Goal: Check status: Check status

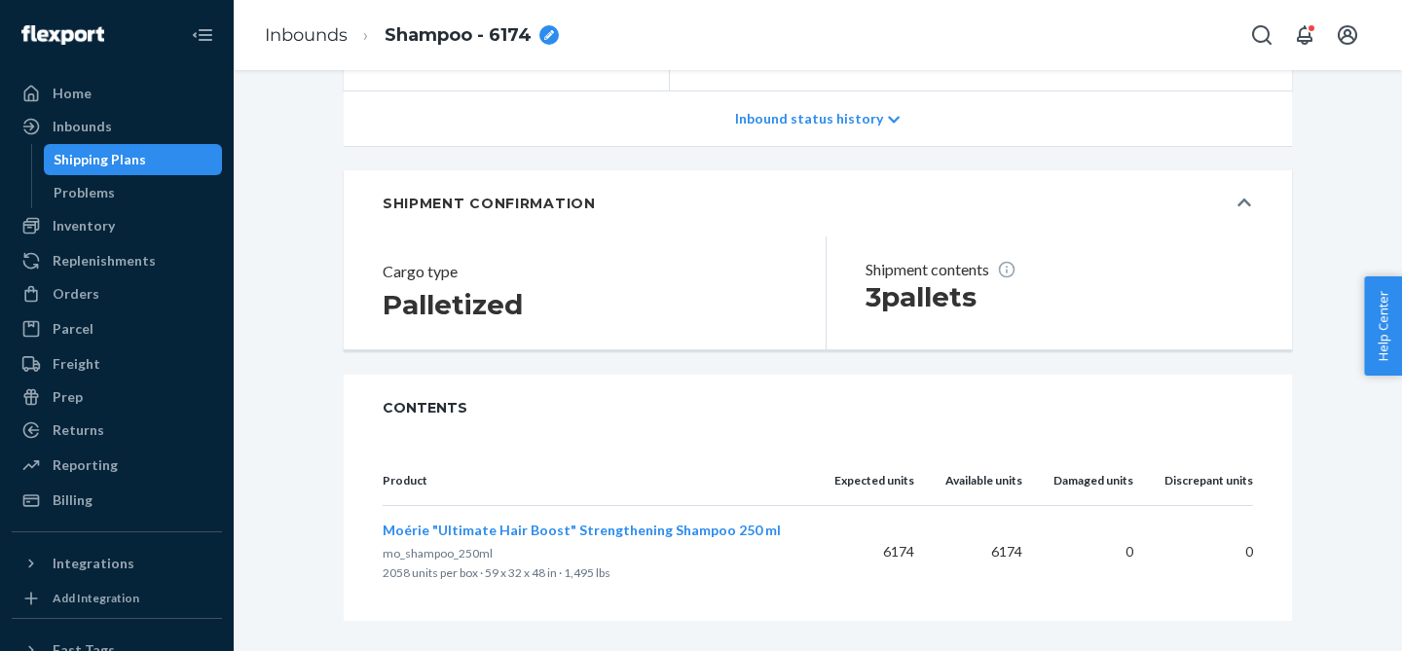
scroll to position [349, 0]
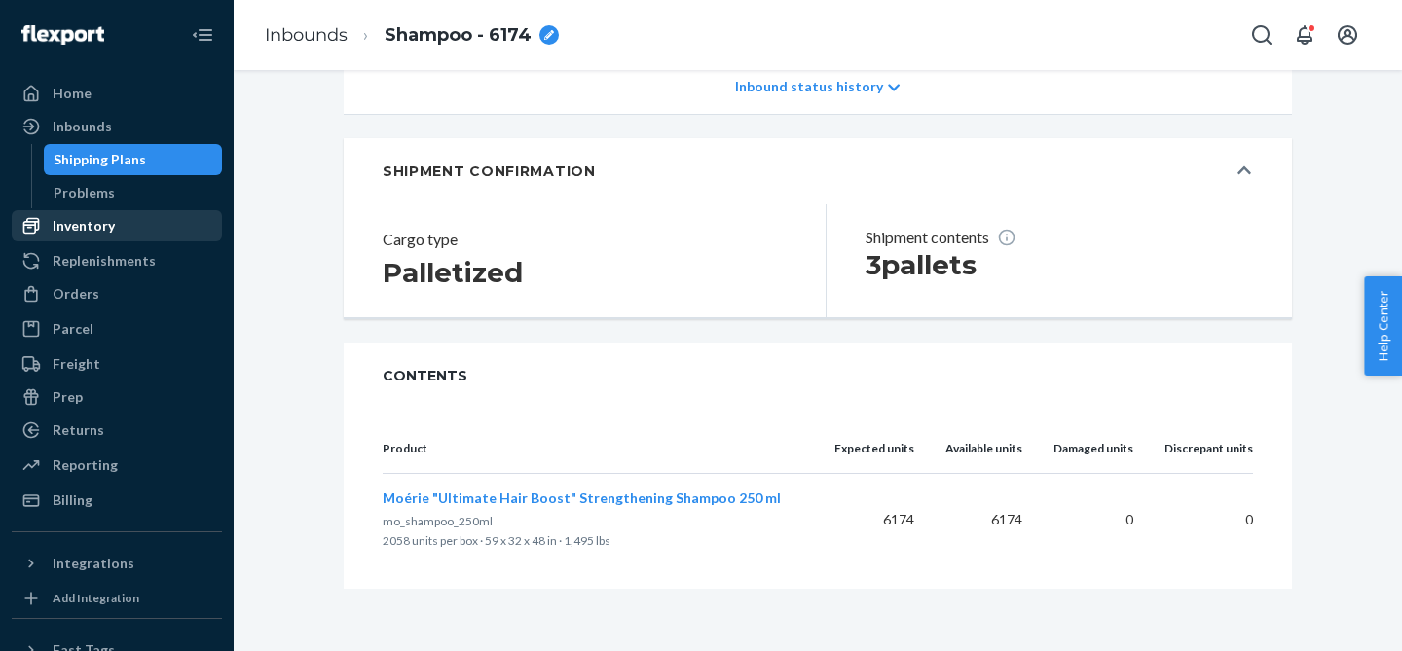
click at [123, 228] on div "Inventory" at bounding box center [117, 225] width 206 height 27
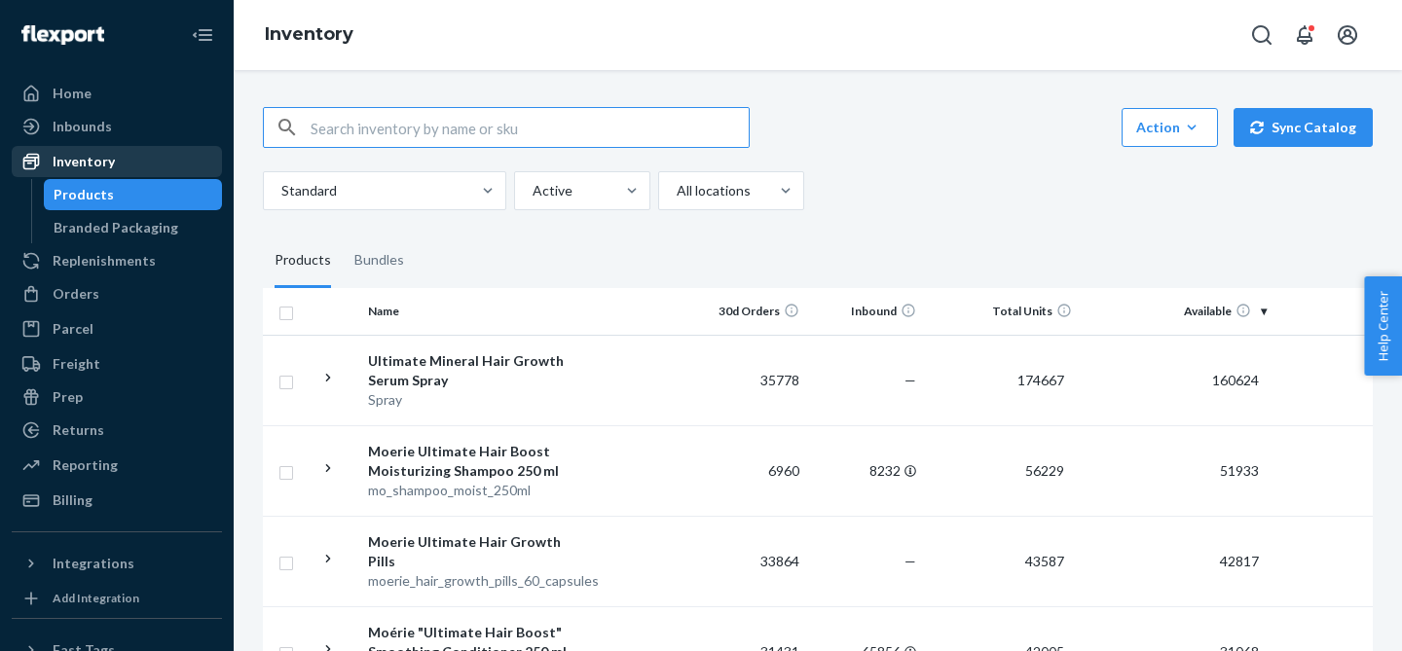
click at [95, 164] on div "Inventory" at bounding box center [84, 161] width 62 height 19
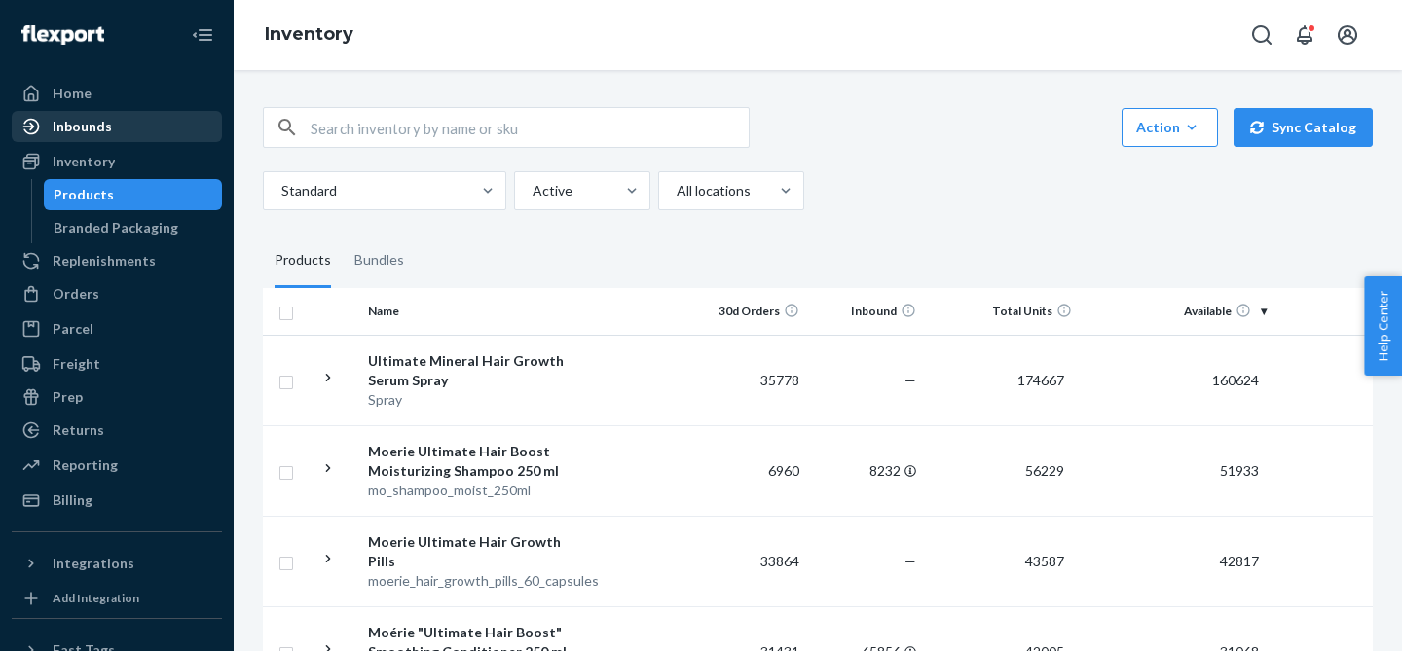
click at [90, 132] on div "Inbounds" at bounding box center [82, 126] width 59 height 19
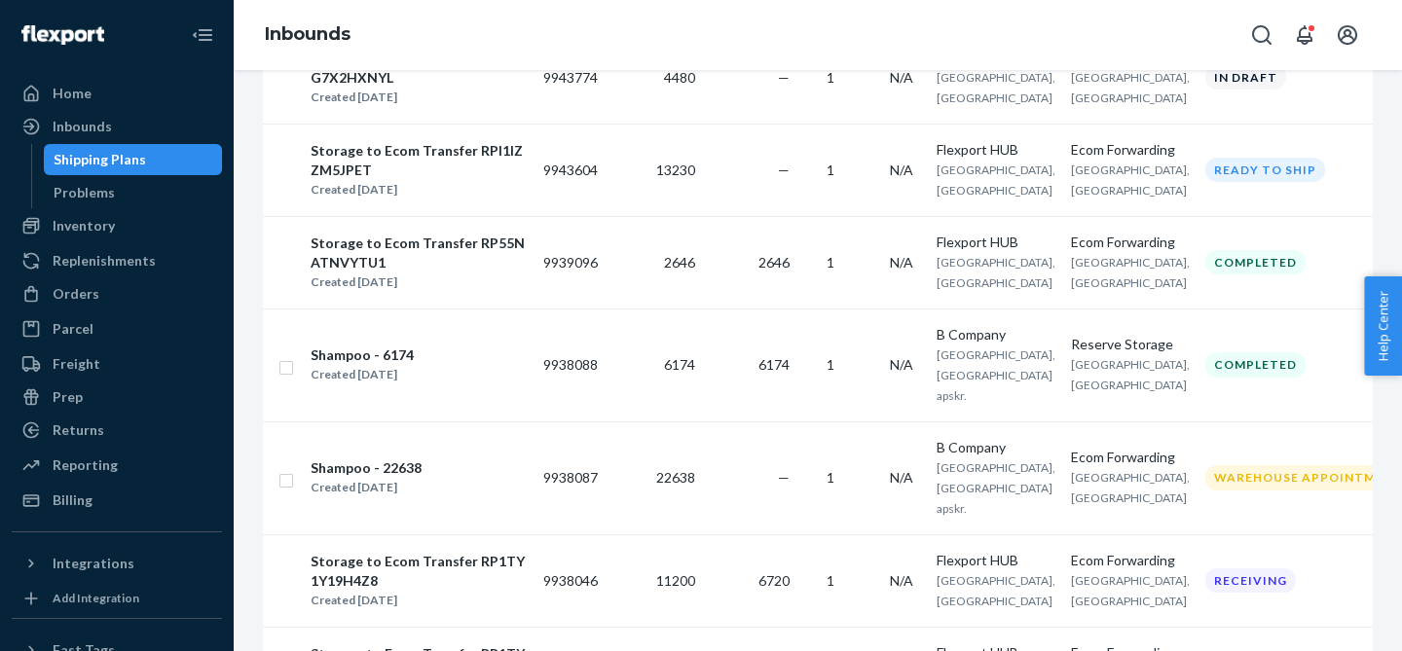
scroll to position [848, 0]
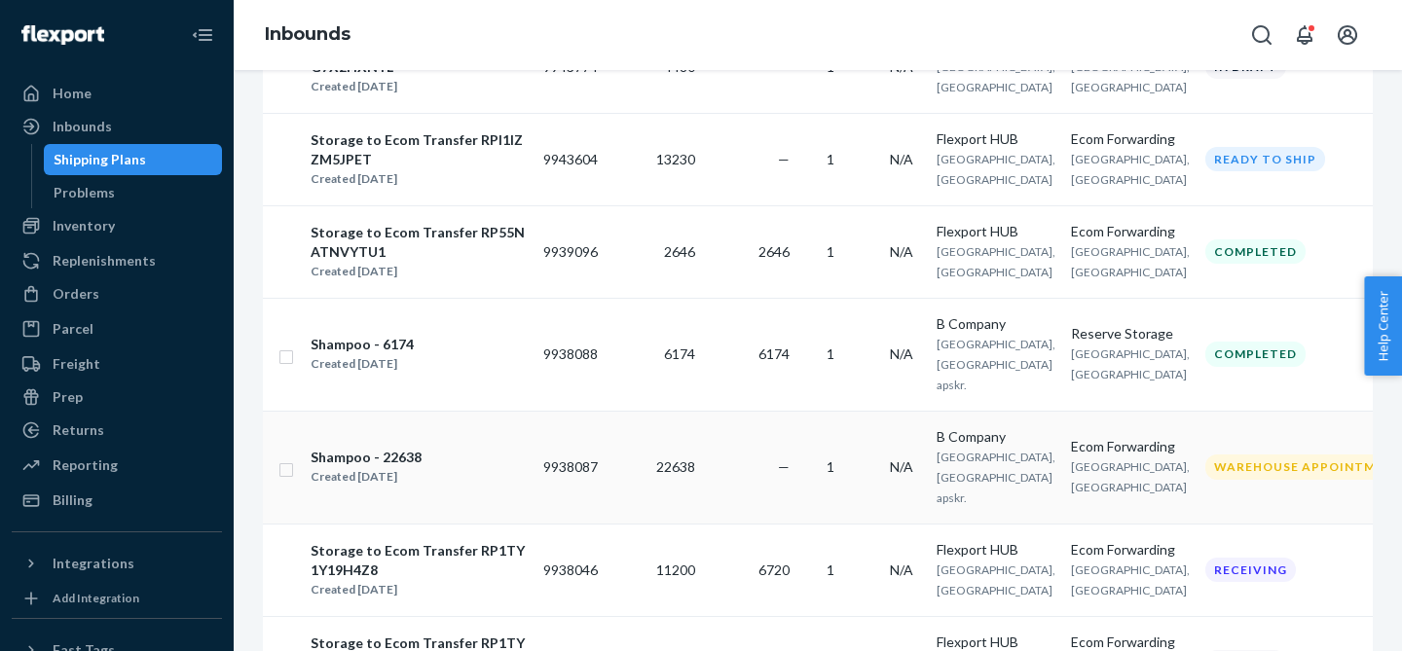
click at [556, 417] on td "9938087" at bounding box center [571, 467] width 70 height 113
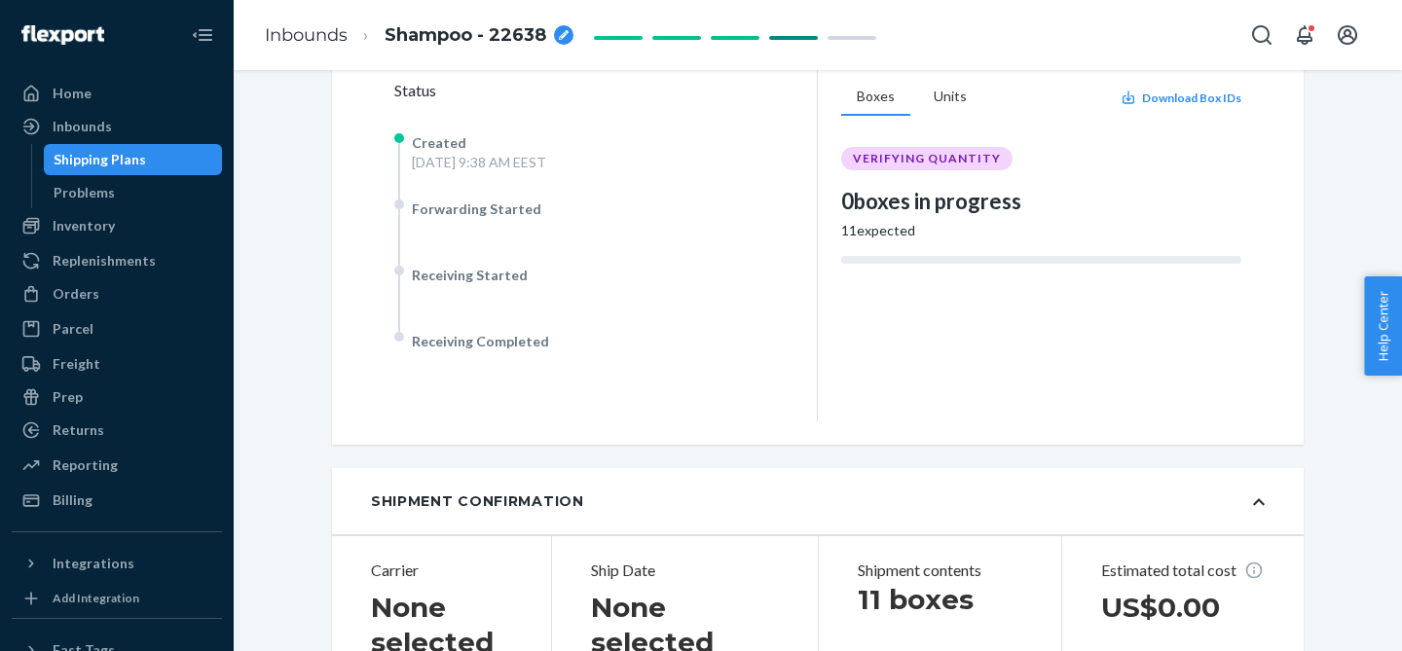
scroll to position [497, 0]
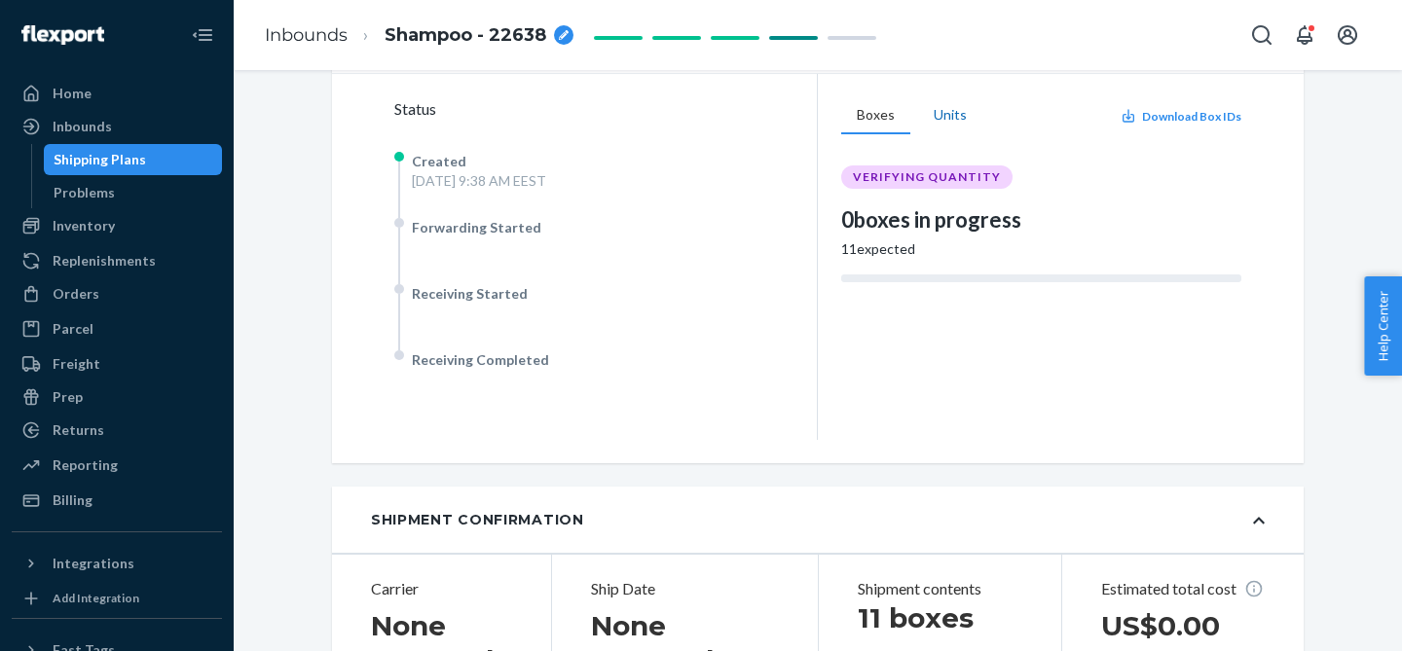
click at [954, 106] on button "Units" at bounding box center [950, 115] width 64 height 37
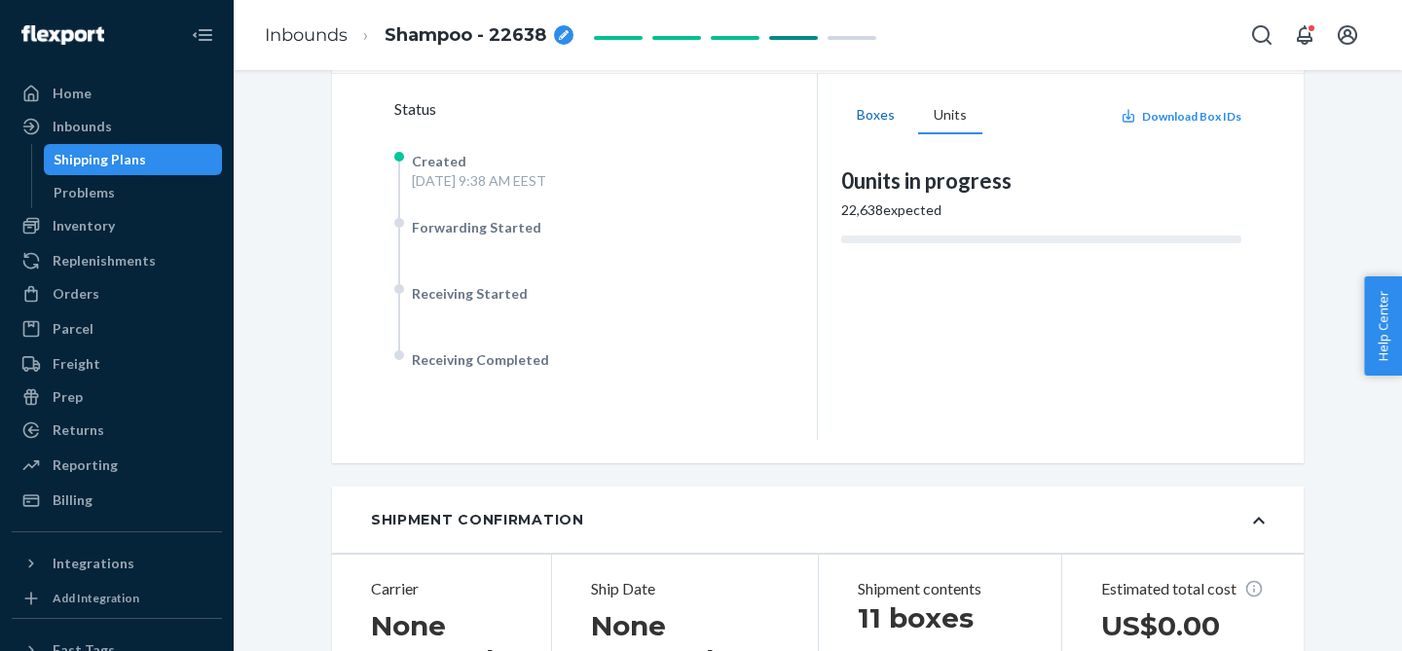
click at [872, 112] on button "Boxes" at bounding box center [875, 115] width 69 height 37
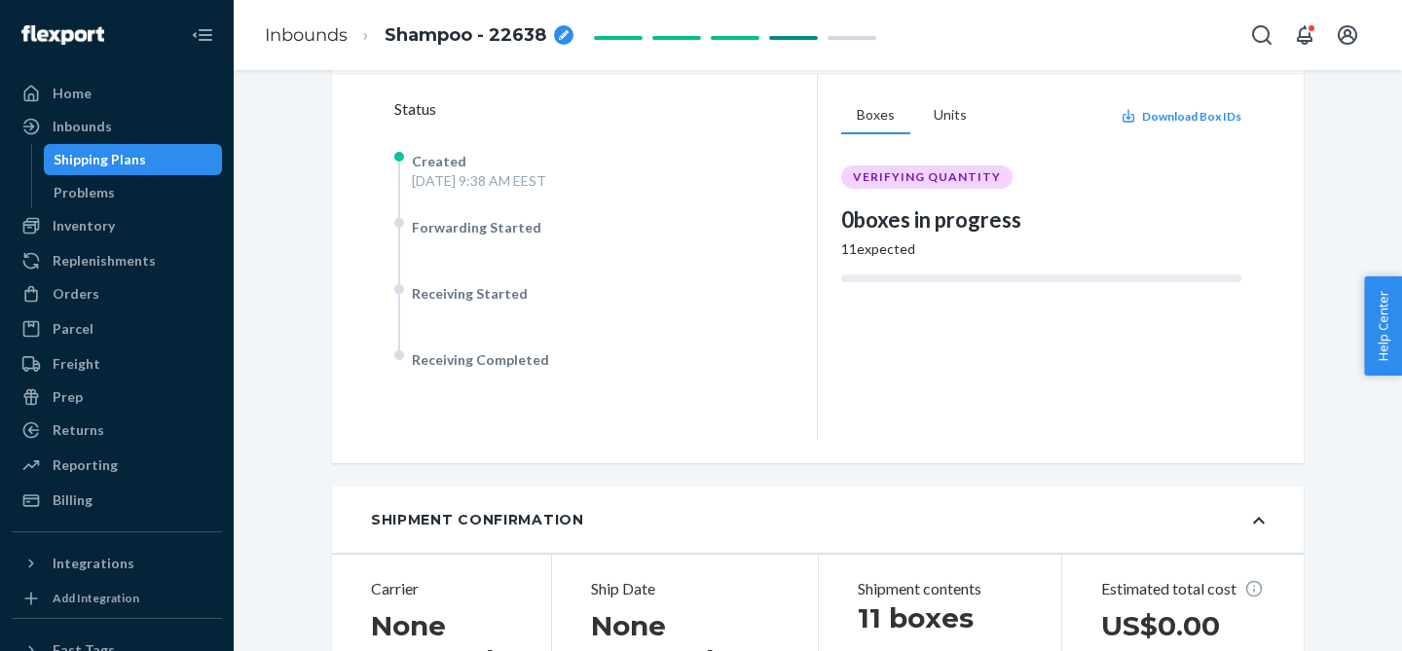
click at [159, 144] on link "Shipping Plans" at bounding box center [133, 159] width 179 height 31
